Goal: Task Accomplishment & Management: Manage account settings

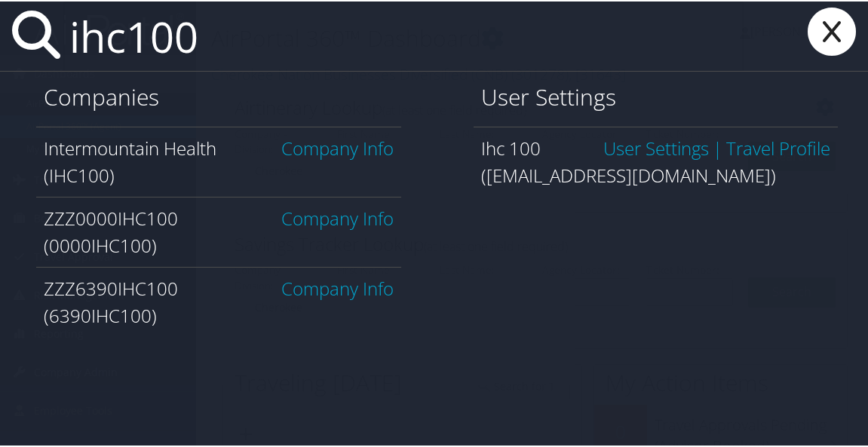
type input "ihc100"
click at [364, 151] on link "Company Info" at bounding box center [337, 146] width 112 height 25
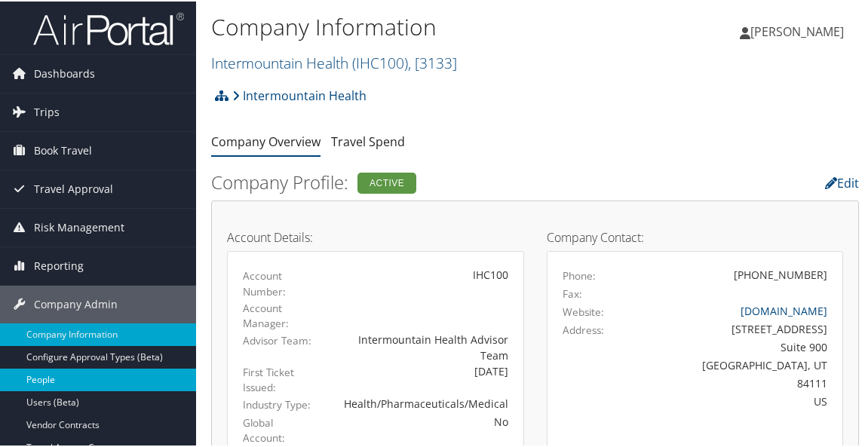
click at [72, 378] on link "People" at bounding box center [98, 378] width 196 height 23
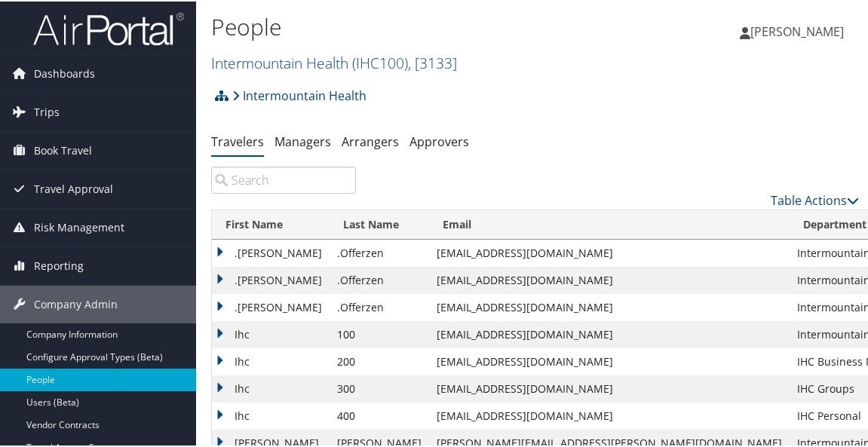
click at [287, 177] on input "search" at bounding box center [283, 178] width 145 height 27
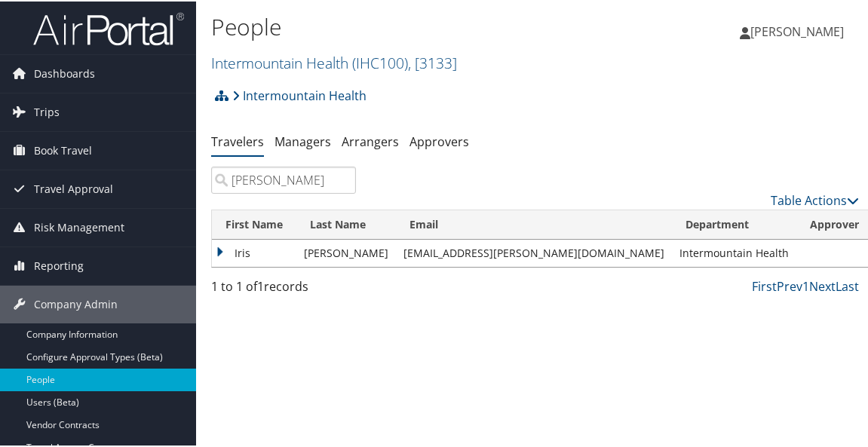
type input "iris gardner"
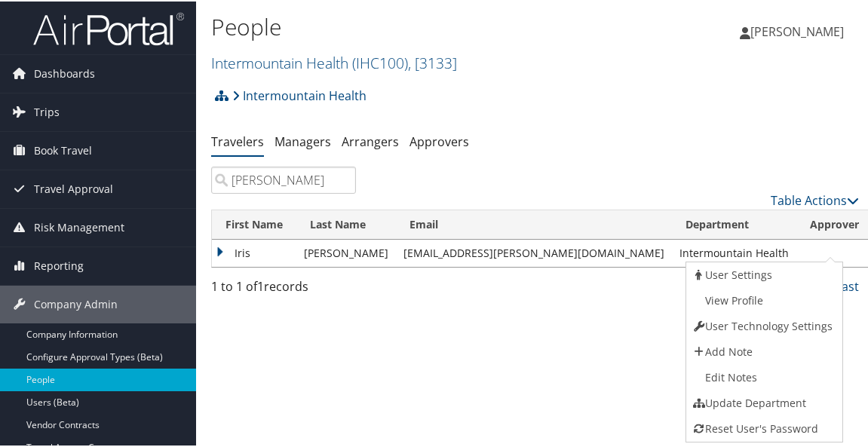
click at [759, 296] on link "View Profile" at bounding box center [763, 300] width 153 height 26
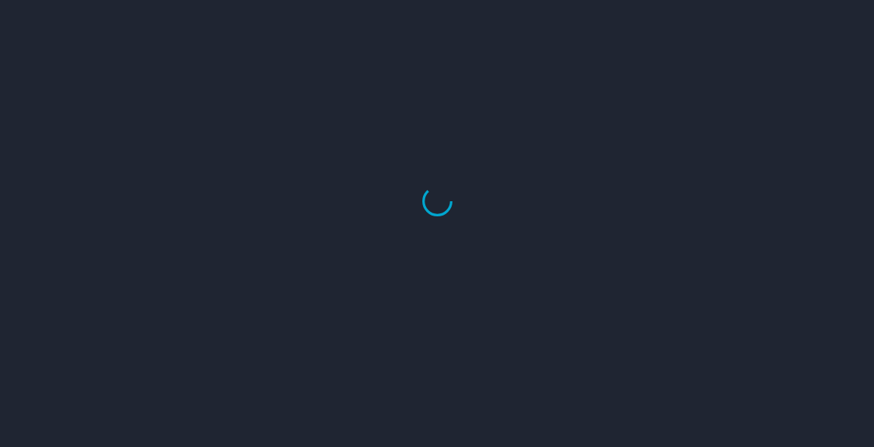
select select "US"
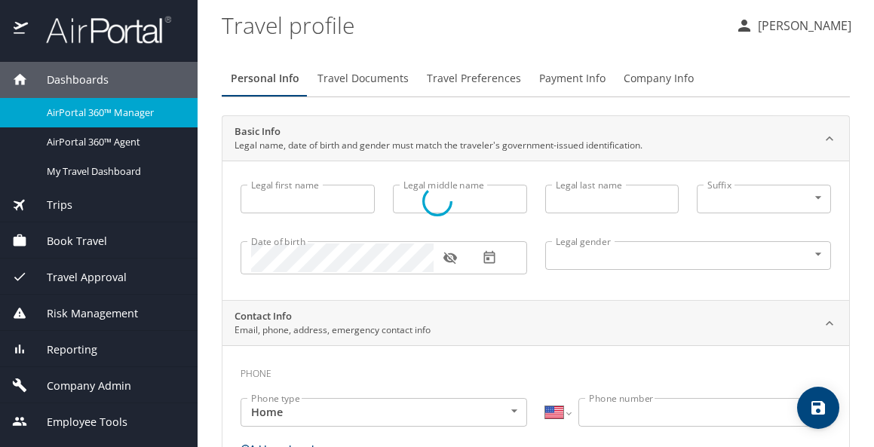
select select "US"
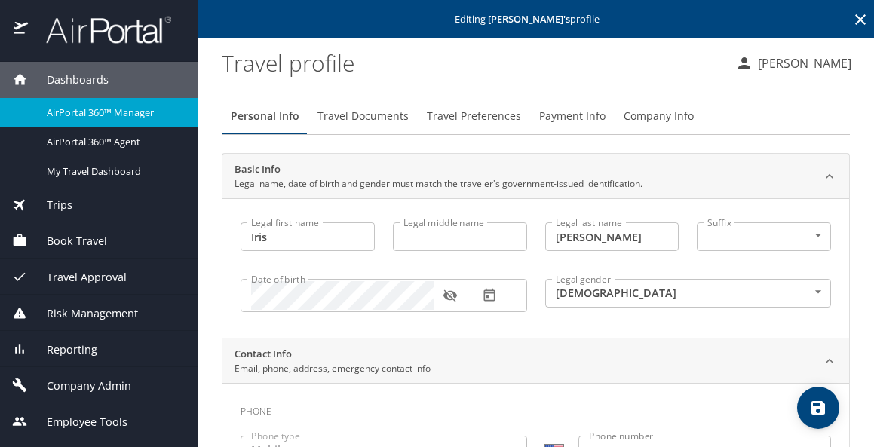
type input "Iris"
type input "Gardner"
type input "Female"
click at [562, 114] on span "Payment Info" at bounding box center [572, 116] width 66 height 19
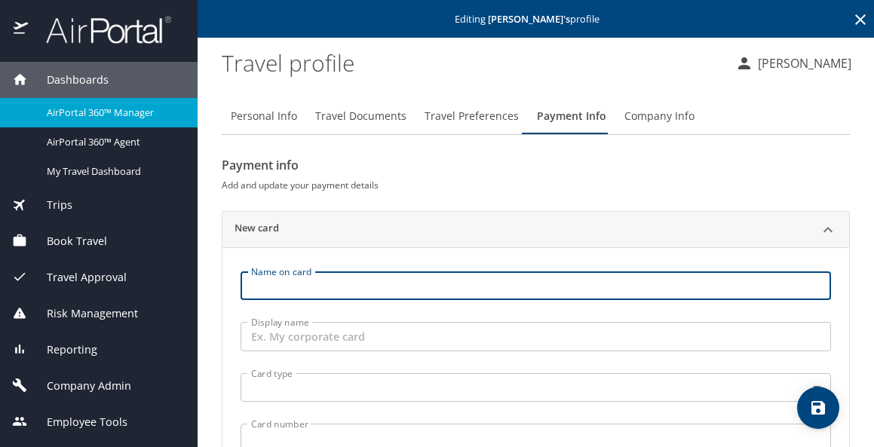
click at [464, 292] on input "Name on card" at bounding box center [536, 286] width 591 height 29
type input "Iris Gardner"
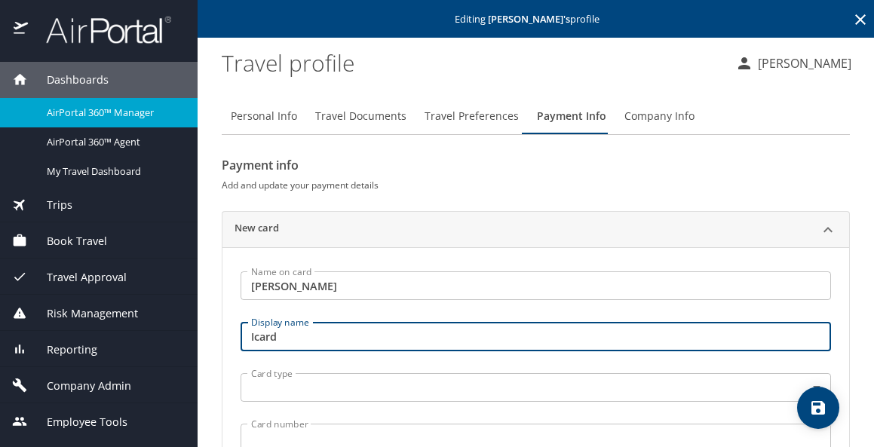
type input "Icard"
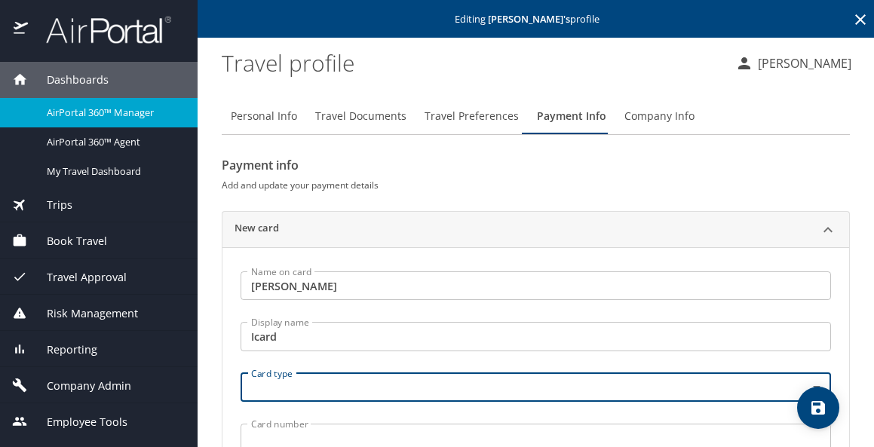
click at [419, 381] on body "Dashboards AirPortal 360™ Manager AirPortal 360™ Agent My Travel Dashboard Trip…" at bounding box center [437, 223] width 874 height 447
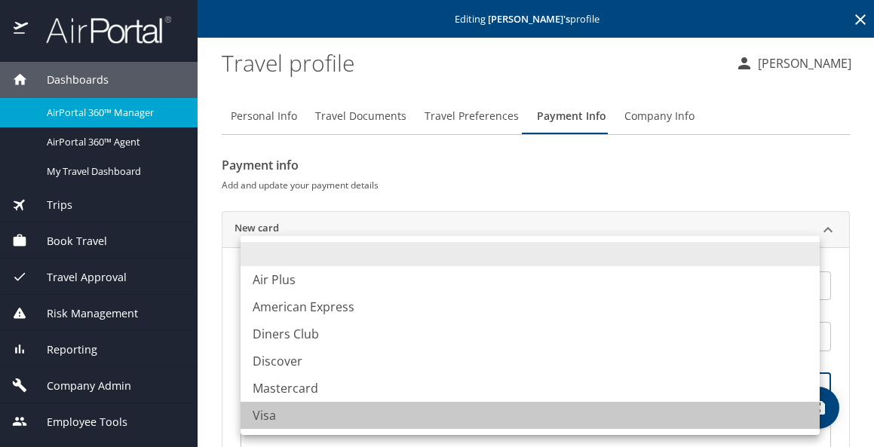
click at [293, 425] on li "Visa" at bounding box center [530, 415] width 579 height 27
type input "VI"
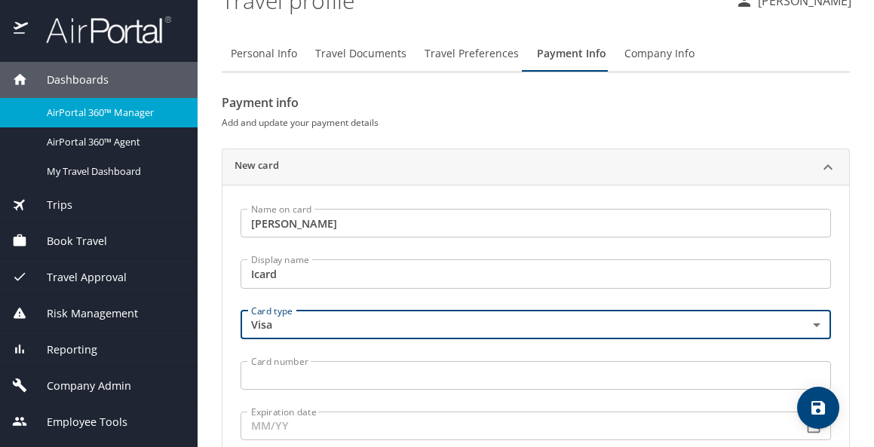
scroll to position [151, 0]
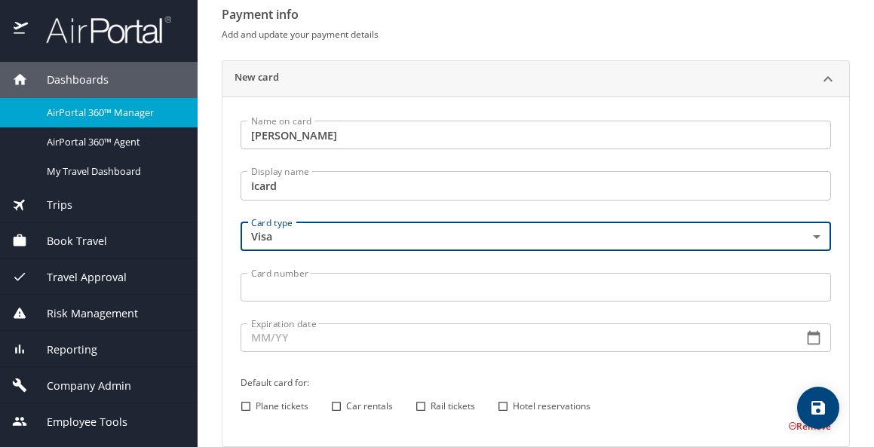
click at [259, 290] on input "Card number" at bounding box center [536, 287] width 591 height 29
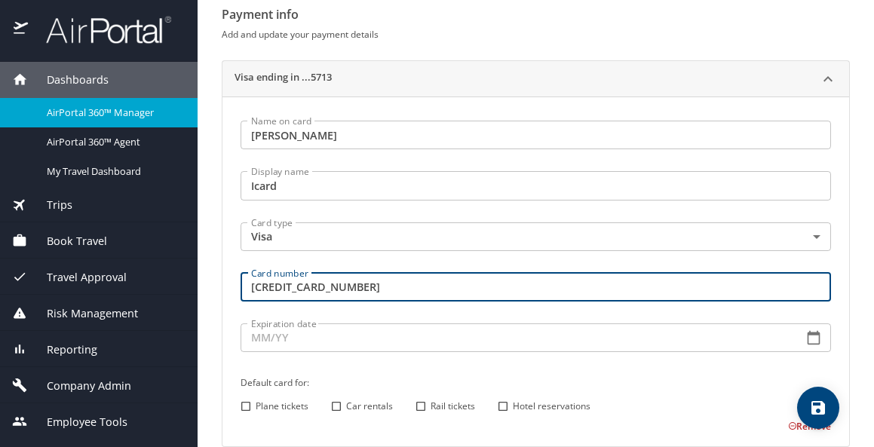
type input "4485597479595713"
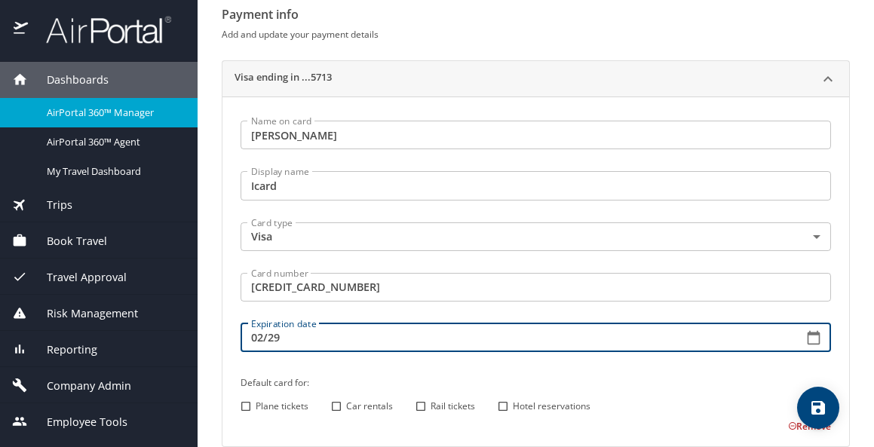
type input "02/29"
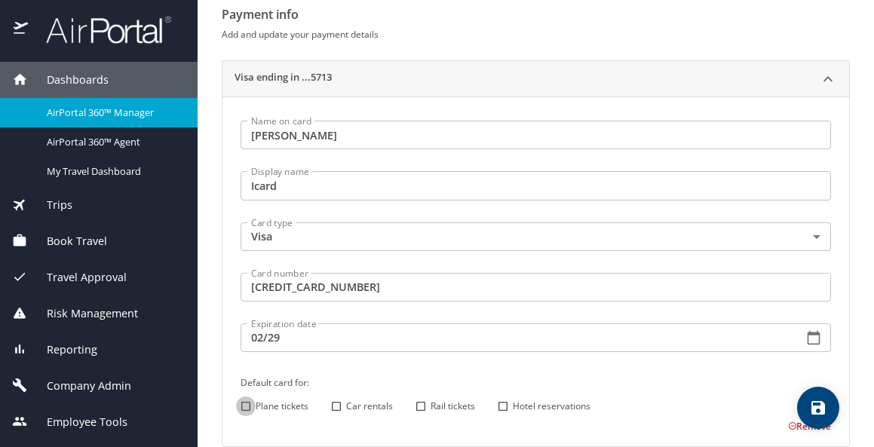
click at [245, 407] on input "Plane tickets" at bounding box center [246, 407] width 20 height 20
checkbox input "true"
click at [508, 404] on input "Hotel reservations" at bounding box center [503, 407] width 20 height 20
checkbox input "true"
click at [828, 401] on span "save" at bounding box center [818, 408] width 42 height 18
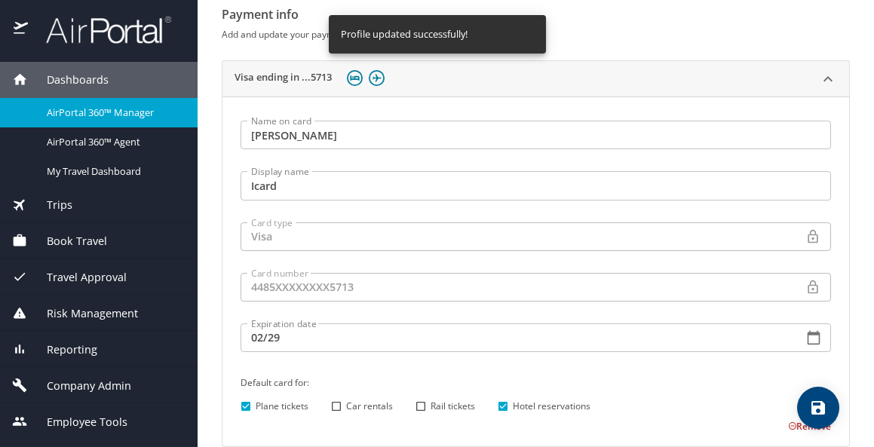
click at [110, 85] on div "Dashboards" at bounding box center [99, 80] width 174 height 17
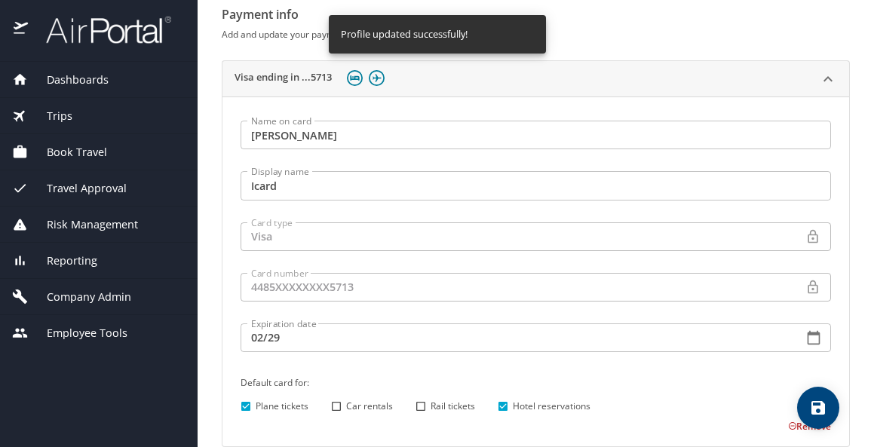
click at [111, 85] on div "Dashboards" at bounding box center [99, 80] width 174 height 17
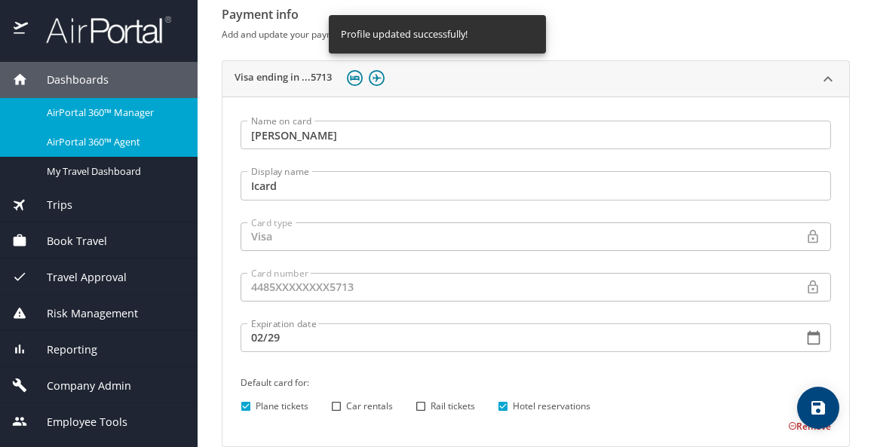
click at [111, 143] on span "AirPortal 360™ Agent" at bounding box center [113, 142] width 133 height 14
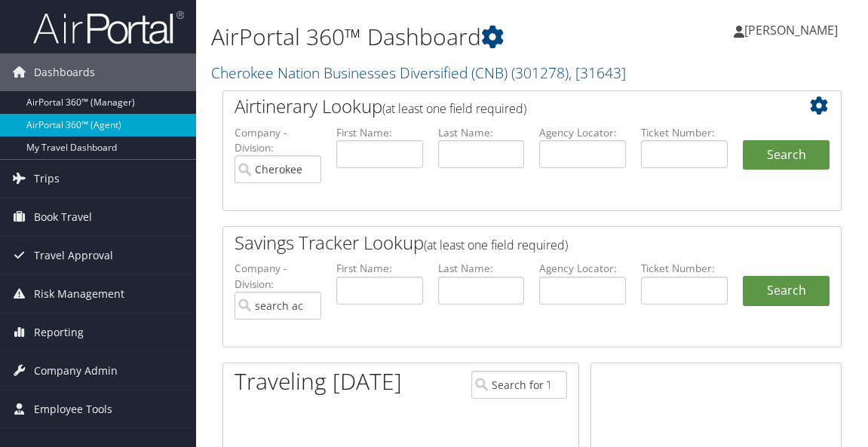
type input "Cherokee Nation Businesses Diversified (CNB)"
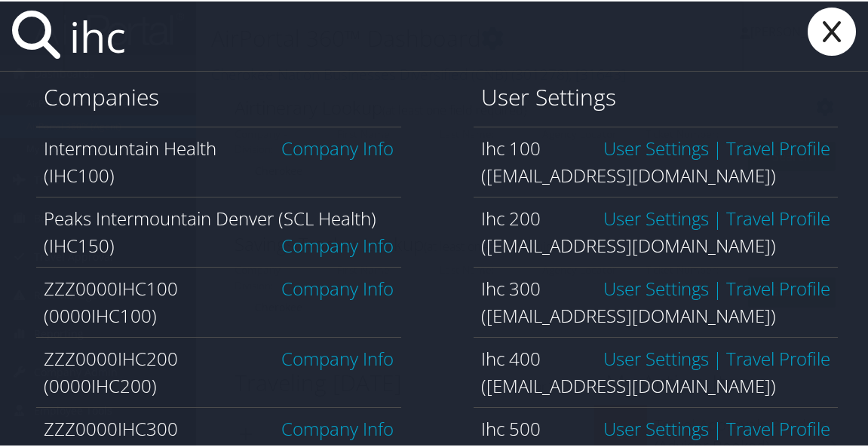
type input "ihc"
click at [333, 154] on link "Company Info" at bounding box center [337, 146] width 112 height 25
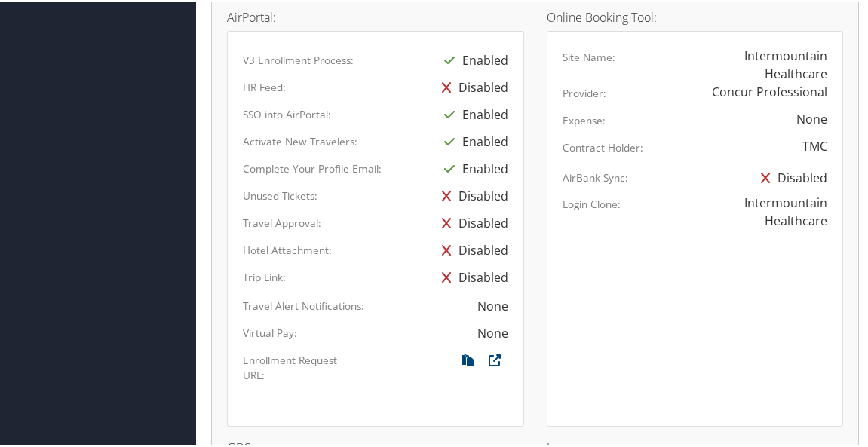
scroll to position [1207, 0]
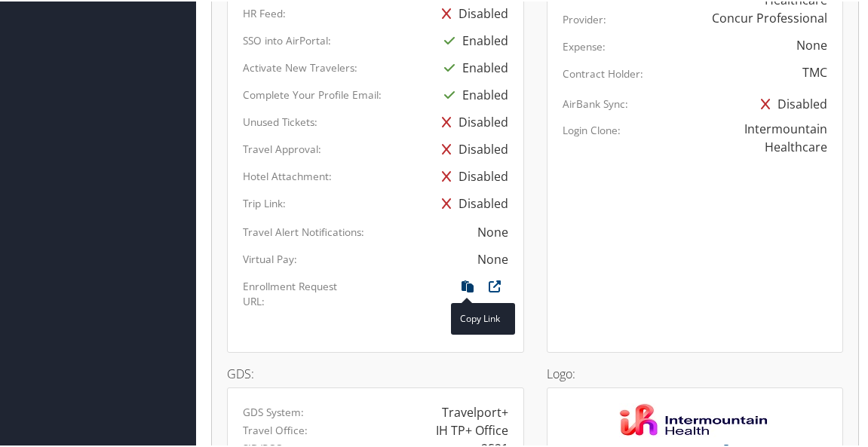
click at [458, 290] on icon at bounding box center [467, 289] width 27 height 20
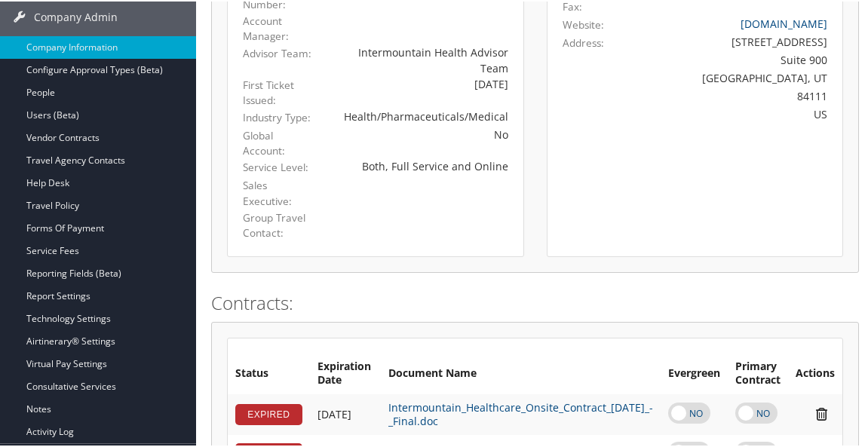
scroll to position [0, 0]
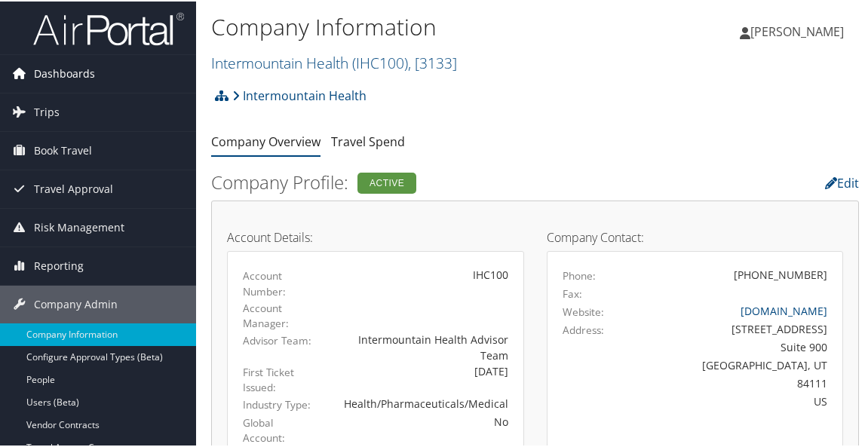
click at [75, 77] on span "Dashboards" at bounding box center [64, 73] width 61 height 38
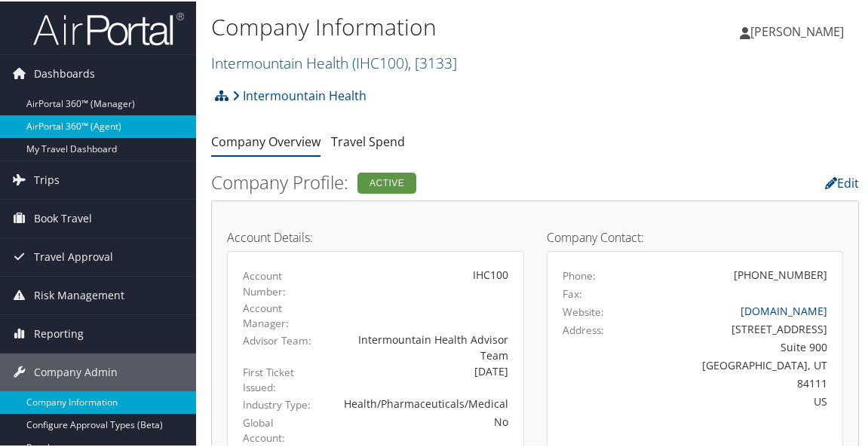
click at [90, 121] on link "AirPortal 360™ (Agent)" at bounding box center [98, 125] width 196 height 23
